Goal: Task Accomplishment & Management: Manage account settings

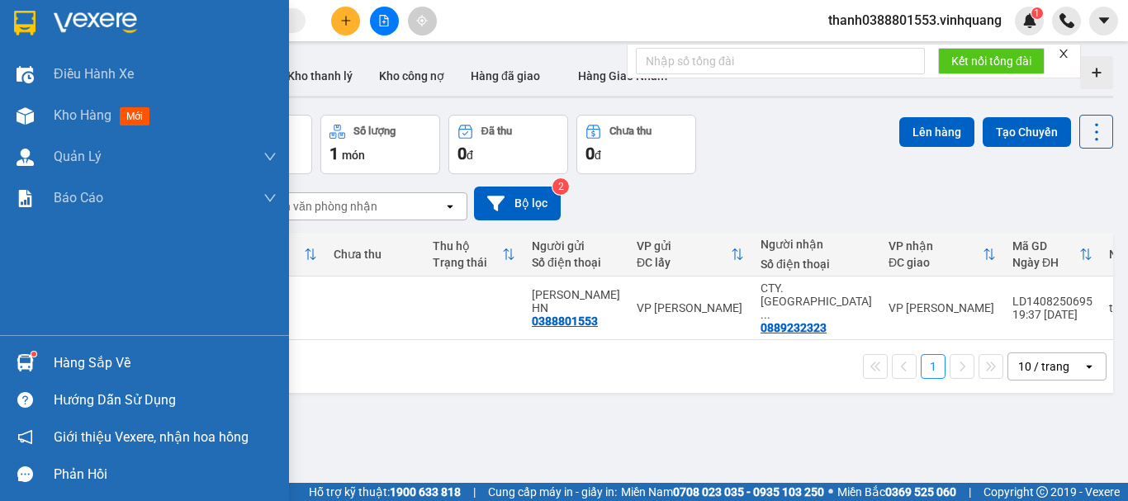
click at [16, 351] on div at bounding box center [25, 363] width 29 height 29
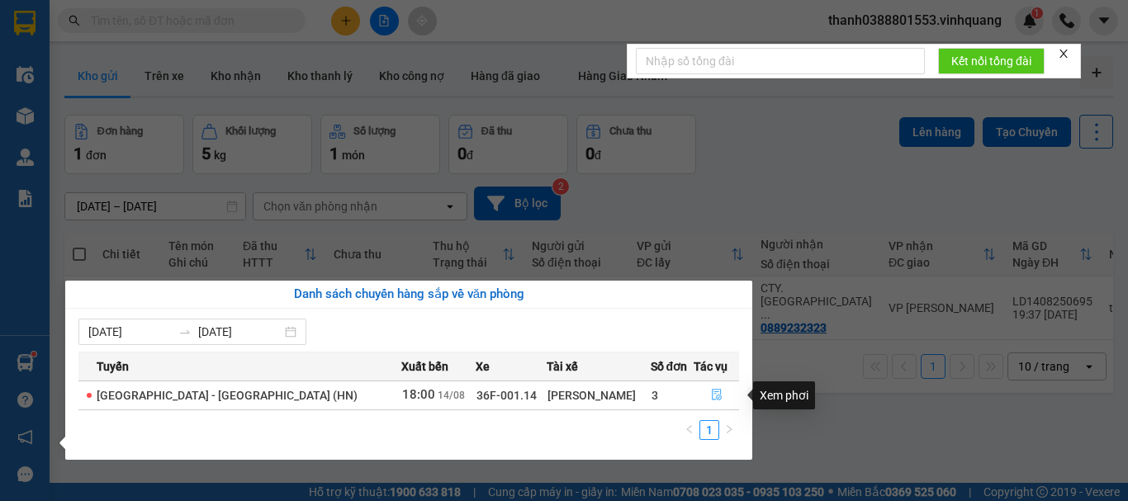
click at [699, 395] on button "button" at bounding box center [717, 395] width 44 height 26
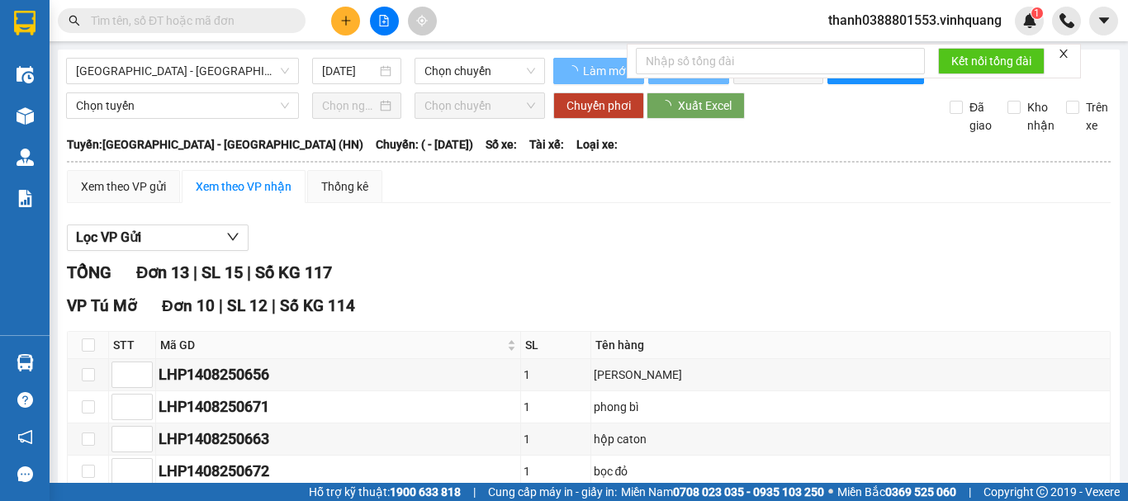
scroll to position [550, 0]
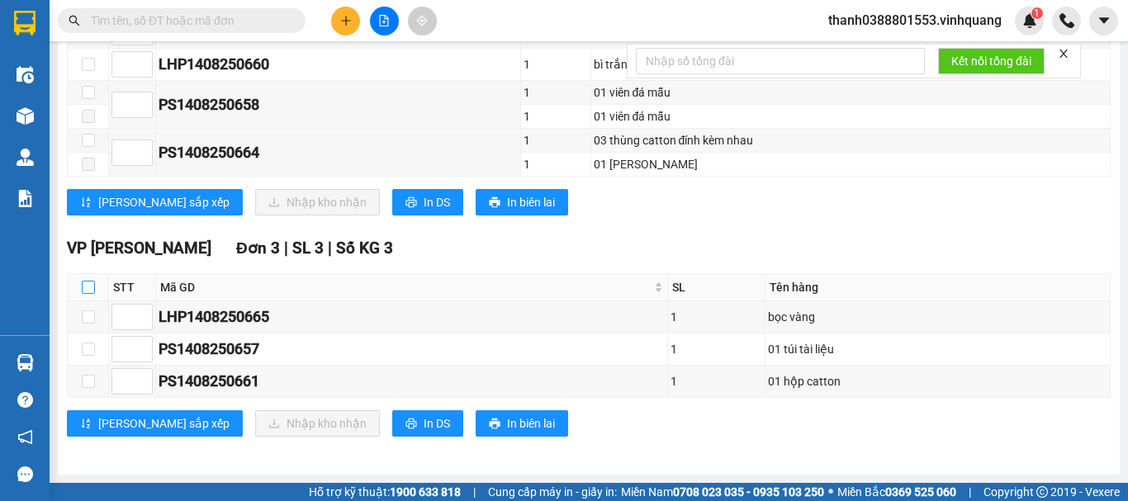
click at [88, 287] on input "checkbox" at bounding box center [88, 287] width 13 height 13
checkbox input "true"
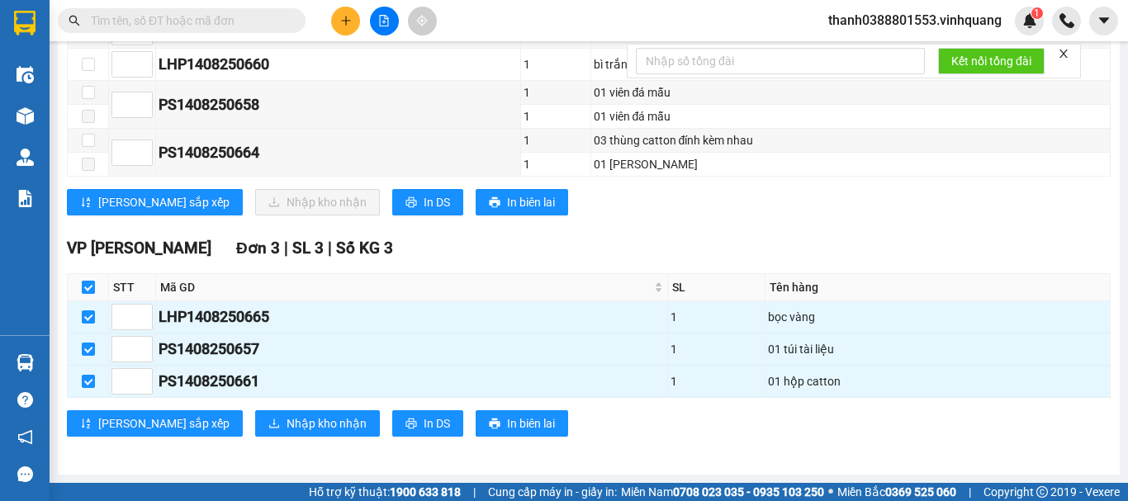
click at [91, 290] on input "checkbox" at bounding box center [88, 287] width 13 height 13
checkbox input "false"
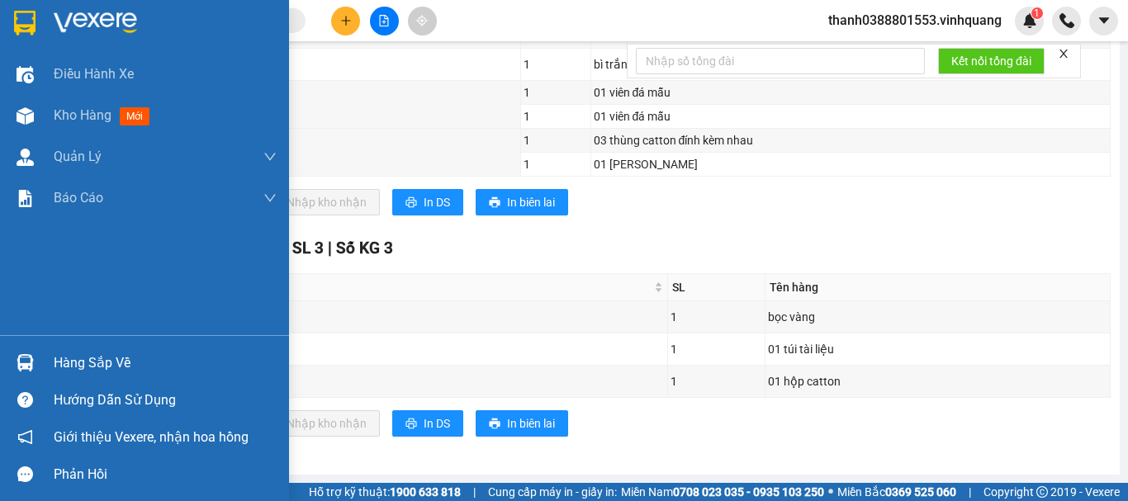
click at [42, 356] on div "Hàng sắp về" at bounding box center [144, 362] width 289 height 37
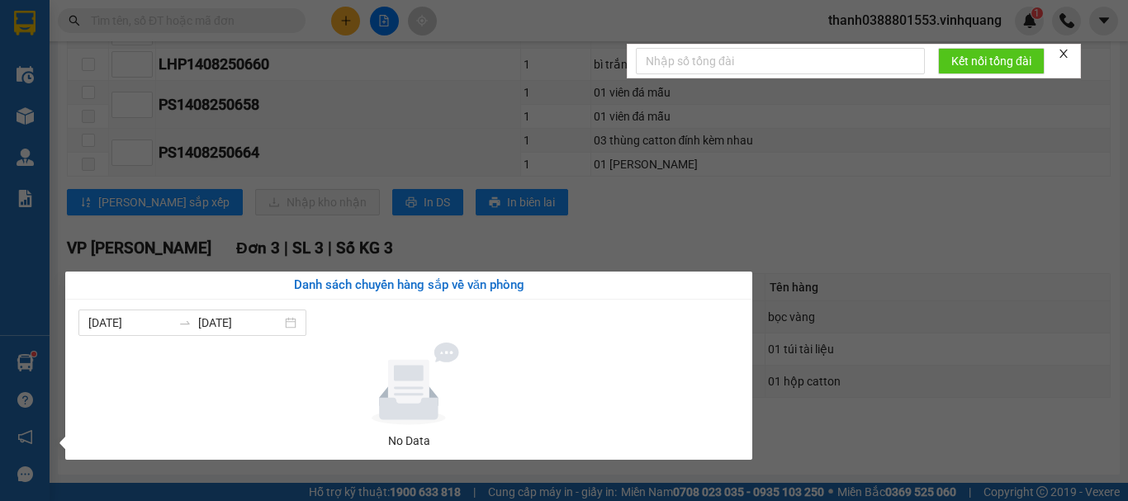
click at [860, 192] on section "Kết quả tìm kiếm ( 0 ) Bộ lọc No Data thanh0388801553.vinhquang 1 Điều hành xe …" at bounding box center [564, 250] width 1128 height 501
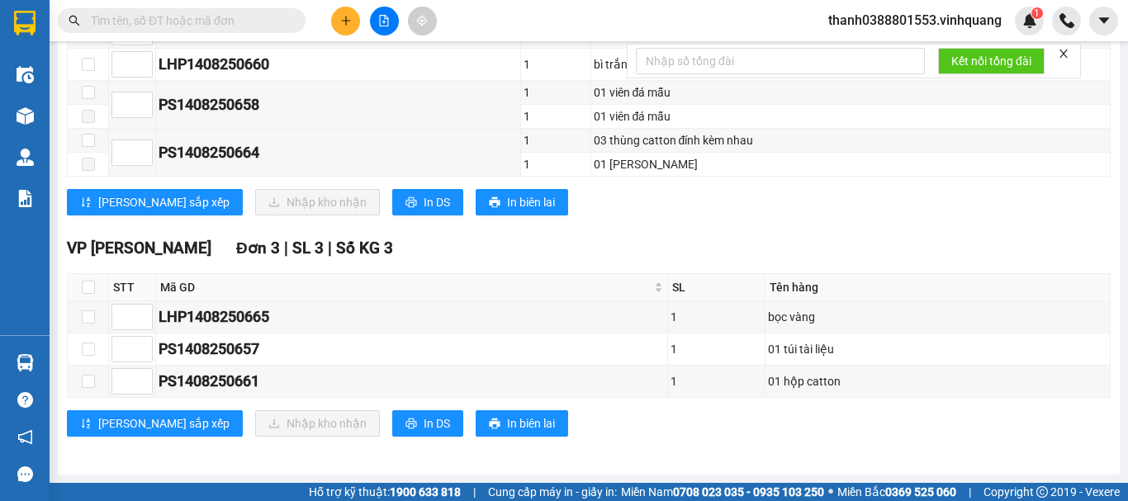
scroll to position [0, 0]
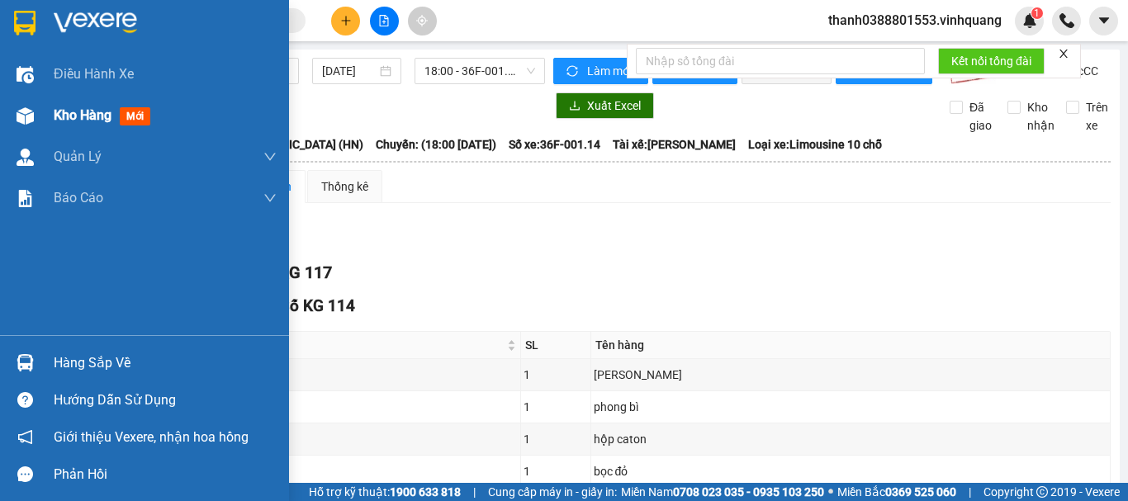
click at [36, 111] on div at bounding box center [25, 116] width 29 height 29
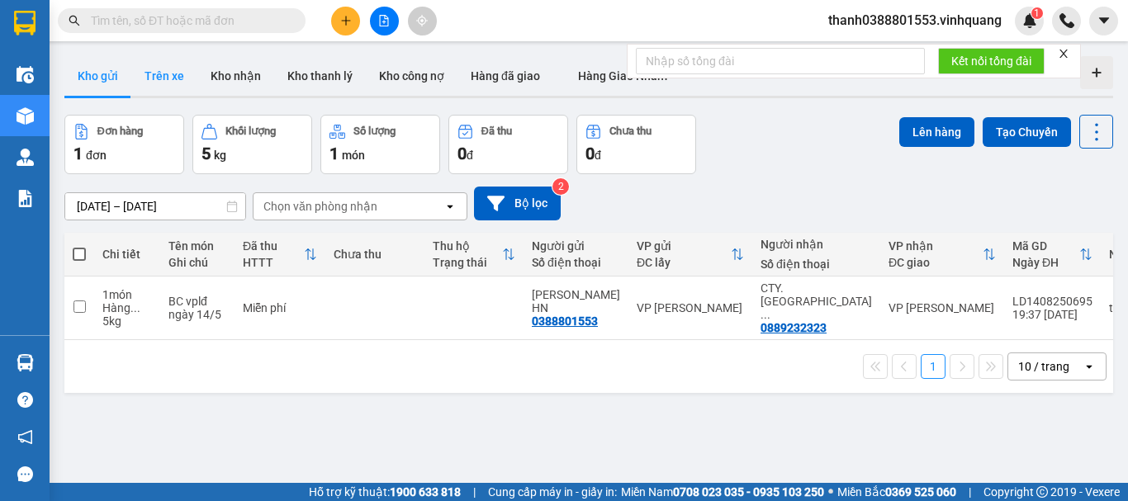
click at [171, 74] on button "Trên xe" at bounding box center [164, 76] width 66 height 40
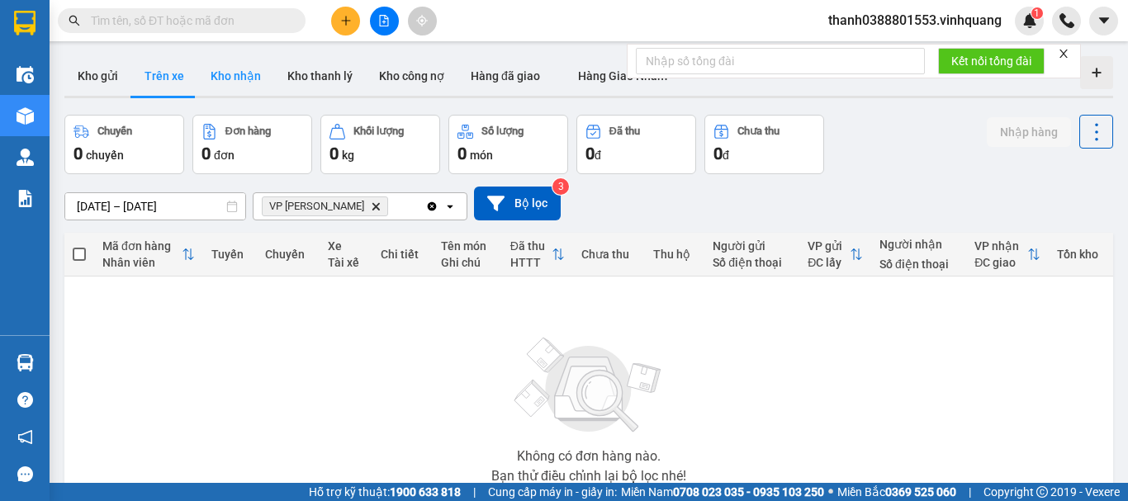
click at [258, 76] on button "Kho nhận" at bounding box center [235, 76] width 77 height 40
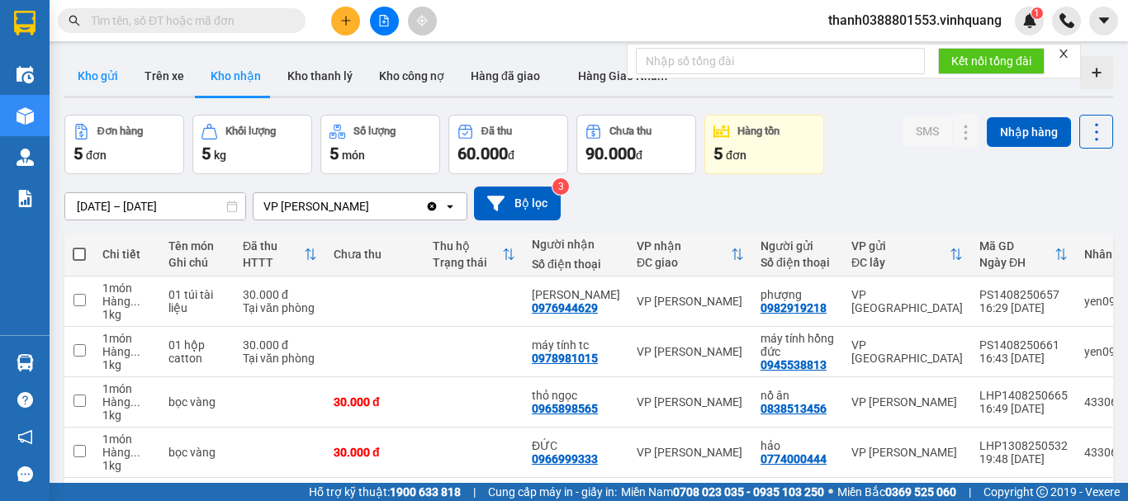
click at [117, 78] on button "Kho gửi" at bounding box center [97, 76] width 67 height 40
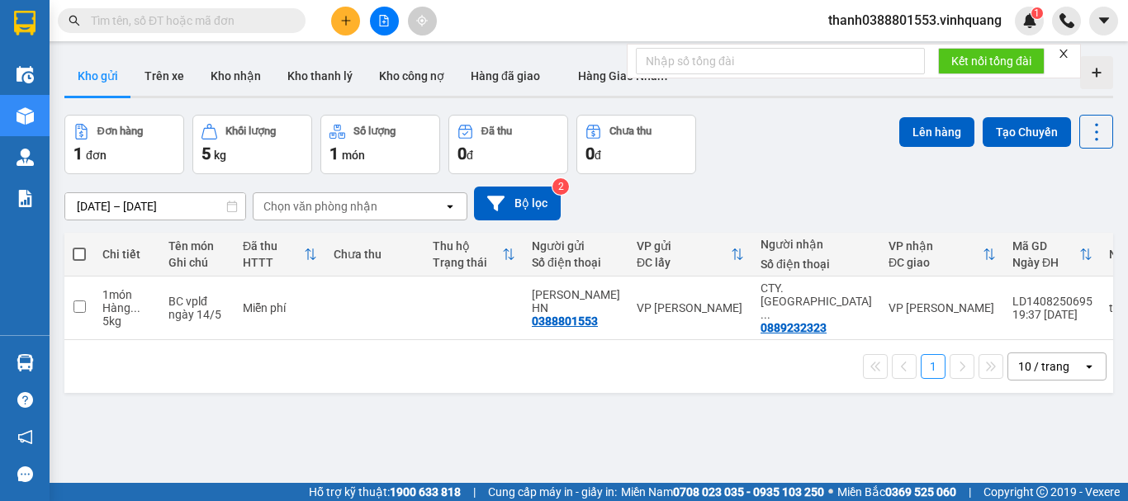
click at [1060, 51] on icon "close" at bounding box center [1064, 54] width 12 height 12
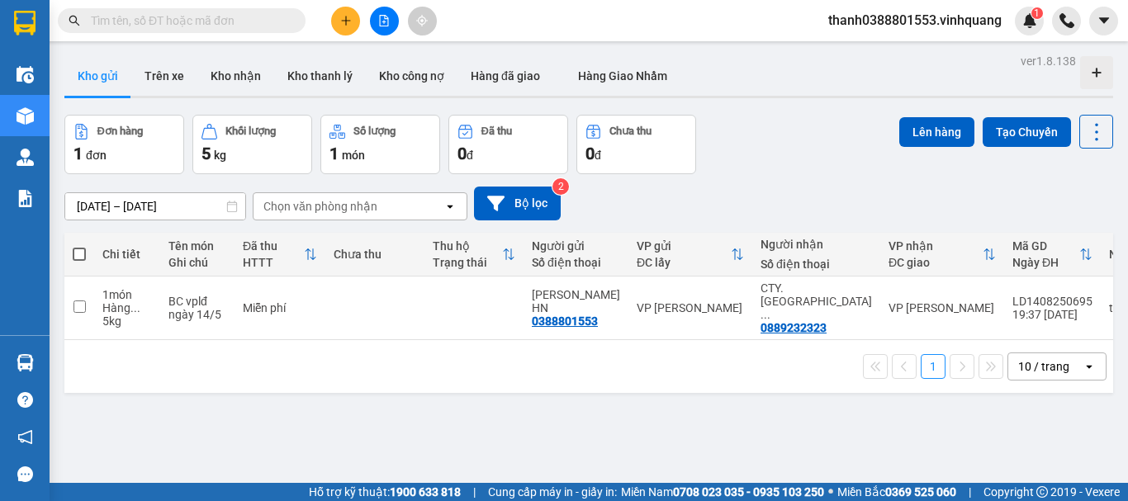
click at [960, 22] on span "thanh0388801553.vinhquang" at bounding box center [915, 20] width 200 height 21
click at [898, 50] on span "Đăng xuất" at bounding box center [922, 51] width 165 height 18
